Goal: Find specific page/section: Find specific page/section

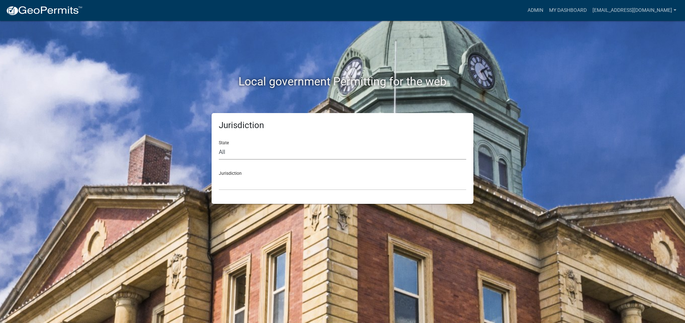
click at [221, 152] on select "All [US_STATE] [US_STATE] [US_STATE] [US_STATE] [US_STATE] [US_STATE] [US_STATE…" at bounding box center [342, 152] width 247 height 15
select select "[US_STATE]"
click at [219, 145] on select "All [US_STATE] [US_STATE] [US_STATE] [US_STATE] [US_STATE] [US_STATE] [US_STATE…" at bounding box center [342, 152] width 247 height 15
click at [227, 174] on div "Jurisdiction City of [GEOGRAPHIC_DATA], [US_STATE] City of [GEOGRAPHIC_DATA], […" at bounding box center [342, 177] width 247 height 25
click at [228, 172] on div "Jurisdiction City of [GEOGRAPHIC_DATA], [US_STATE] City of [GEOGRAPHIC_DATA], […" at bounding box center [342, 177] width 247 height 25
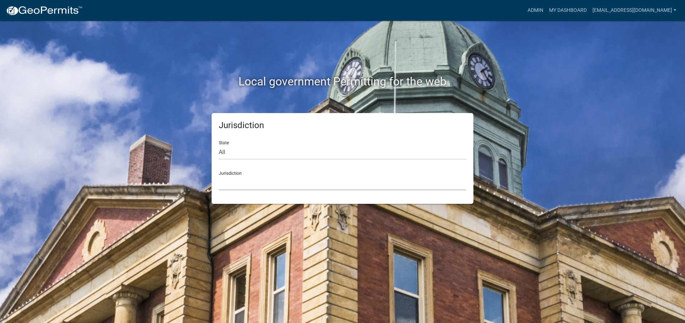
click at [227, 185] on select "City of [GEOGRAPHIC_DATA], [US_STATE] City of [GEOGRAPHIC_DATA], [US_STATE] Cit…" at bounding box center [342, 182] width 247 height 15
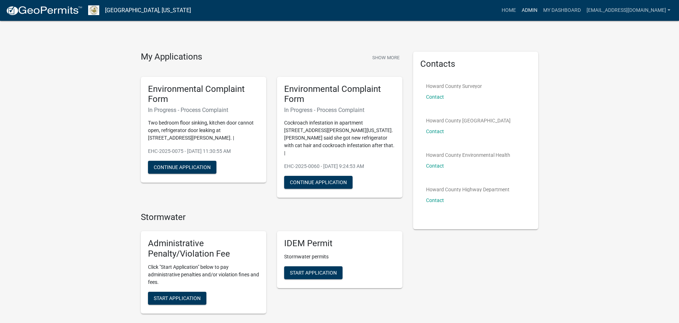
click at [520, 14] on link "Admin" at bounding box center [530, 11] width 22 height 14
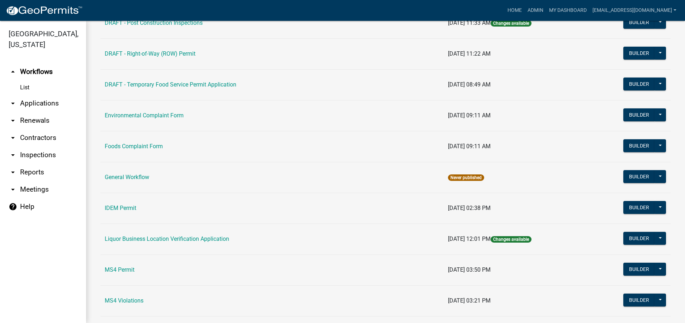
scroll to position [394, 0]
click at [169, 114] on link "Environmental Complaint Form" at bounding box center [144, 114] width 79 height 7
